Goal: Navigation & Orientation: Find specific page/section

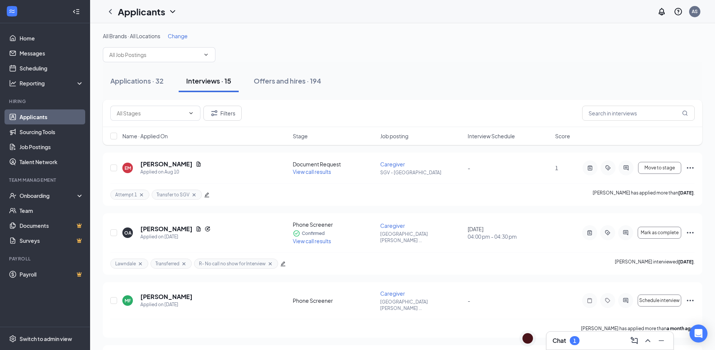
click at [360, 54] on div "All Brands · All Locations Change" at bounding box center [402, 47] width 599 height 30
click at [412, 56] on div "All Brands · All Locations Change" at bounding box center [402, 47] width 599 height 30
click at [132, 82] on div "Applications · 32" at bounding box center [136, 80] width 53 height 9
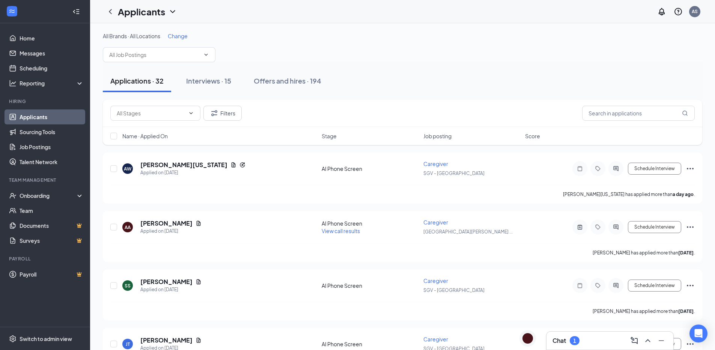
click at [344, 65] on div "Applications · 32 Interviews · 15 Offers and hires · 194" at bounding box center [402, 81] width 599 height 38
click at [215, 89] on button "Interviews · 15" at bounding box center [209, 81] width 60 height 23
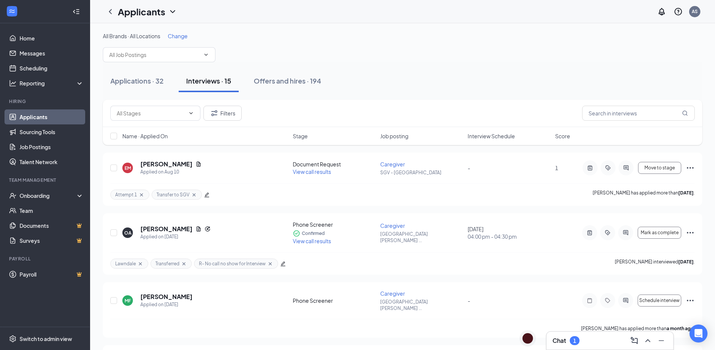
click at [371, 78] on div "Applications · 32 Interviews · 15 Offers and hires · 194" at bounding box center [402, 81] width 599 height 23
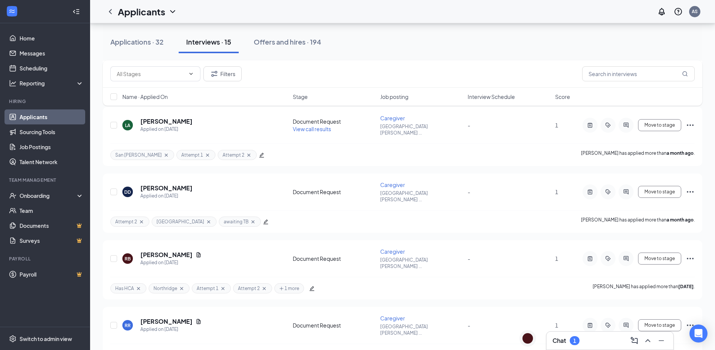
scroll to position [715, 0]
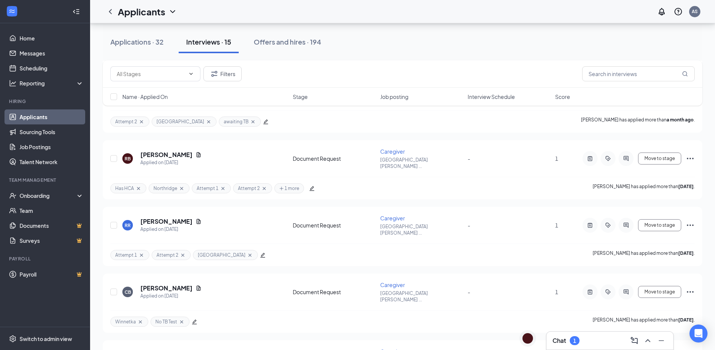
click at [395, 46] on div "Applications · 32 Interviews · 15 Offers and hires · 194" at bounding box center [402, 42] width 599 height 23
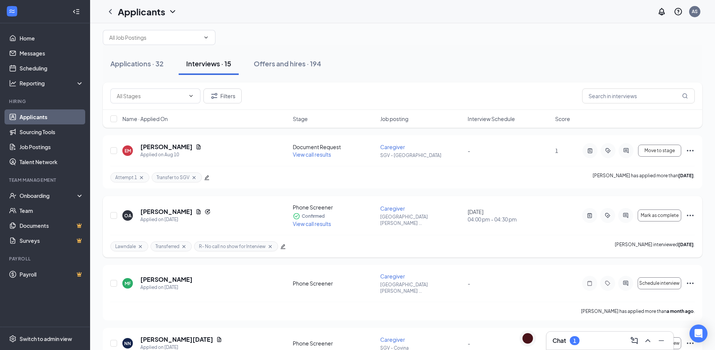
scroll to position [0, 0]
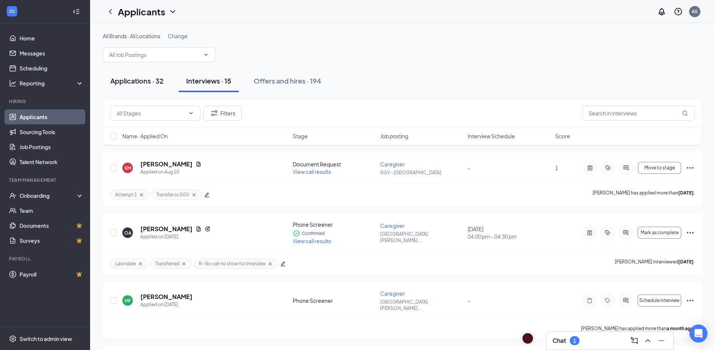
click at [140, 85] on div "Applications · 32" at bounding box center [136, 80] width 53 height 9
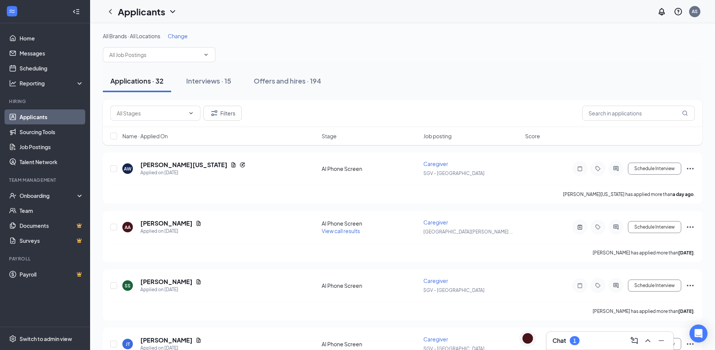
click at [426, 68] on div "Applications · 32 Interviews · 15 Offers and hires · 194" at bounding box center [402, 81] width 599 height 38
click at [419, 41] on div "All Brands · All Locations Change" at bounding box center [402, 47] width 599 height 30
click at [195, 225] on icon "Document" at bounding box center [198, 224] width 6 height 6
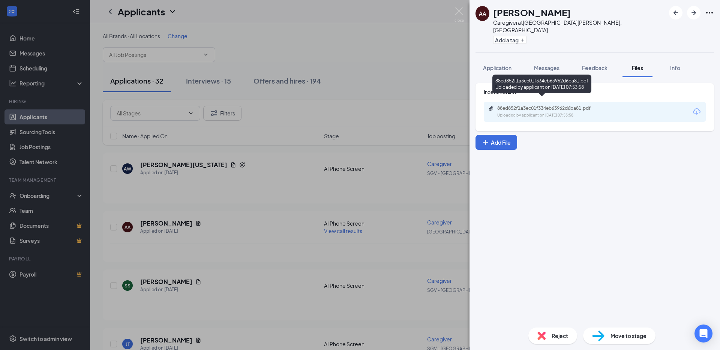
click at [554, 105] on div "88ed852f1a3ec01f334eb63962d6ba81.pdf" at bounding box center [549, 108] width 105 height 6
click at [460, 4] on div "AA [PERSON_NAME] Caregiver at [GEOGRAPHIC_DATA][PERSON_NAME], [GEOGRAPHIC_DATA]…" at bounding box center [360, 175] width 720 height 350
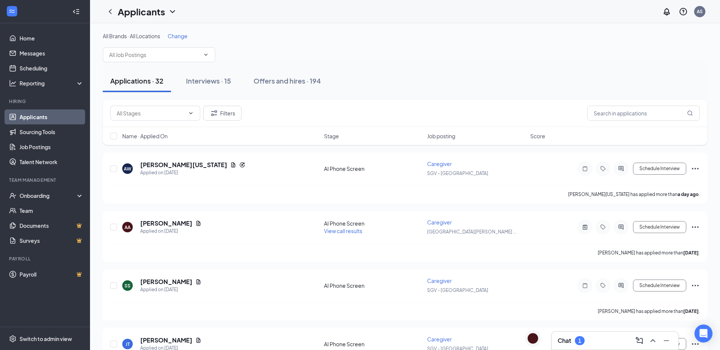
click at [458, 11] on div "Applicants AS" at bounding box center [405, 11] width 630 height 23
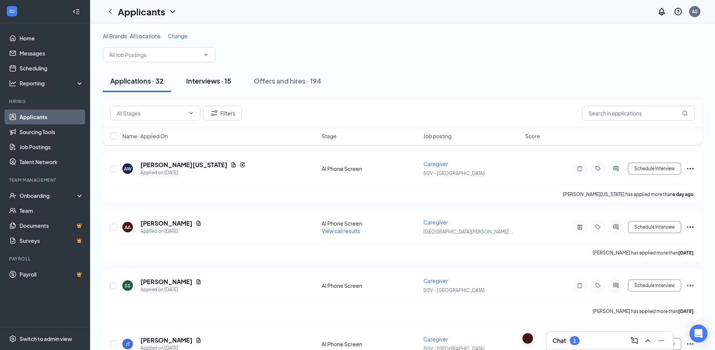
click at [220, 80] on div "Interviews · 15" at bounding box center [208, 80] width 45 height 9
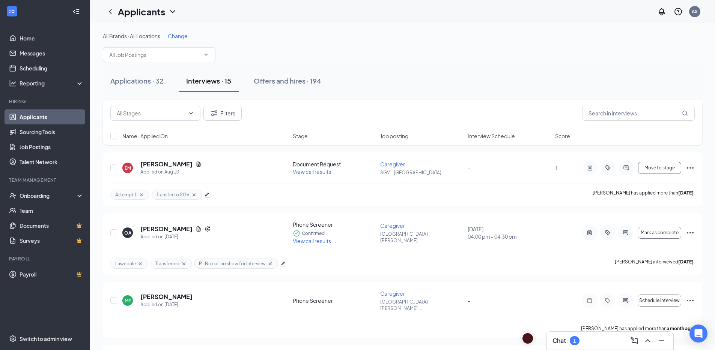
click at [422, 80] on div "Applications · 32 Interviews · 15 Offers and hires · 194" at bounding box center [402, 81] width 599 height 23
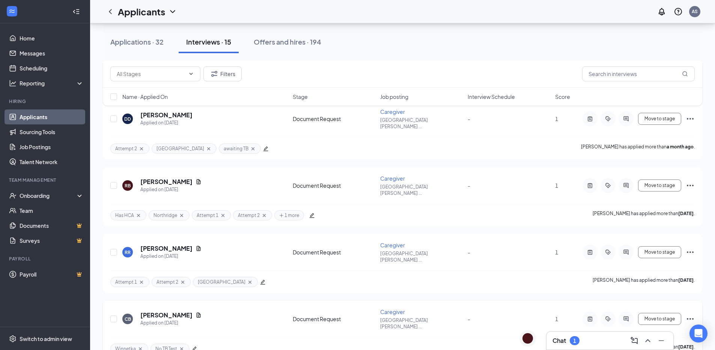
scroll to position [715, 0]
